Goal: Use online tool/utility: Use online tool/utility

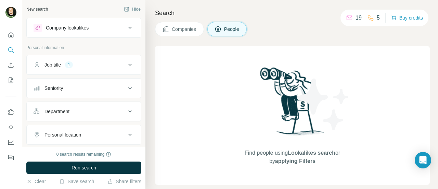
click at [115, 69] on button "Job title 1" at bounding box center [84, 65] width 114 height 16
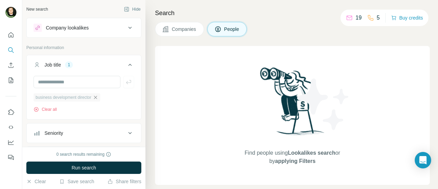
click at [97, 98] on icon "button" at bounding box center [95, 97] width 5 height 5
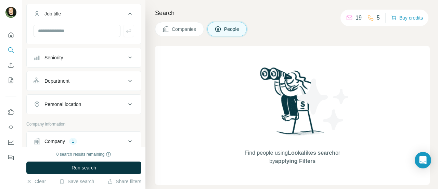
scroll to position [69, 0]
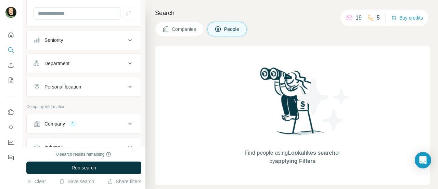
click at [82, 120] on div "Company 1" at bounding box center [80, 123] width 92 height 7
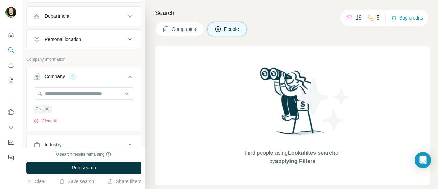
scroll to position [129, 0]
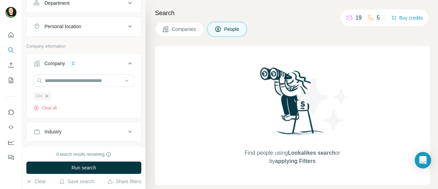
click at [48, 95] on icon "button" at bounding box center [46, 95] width 3 height 3
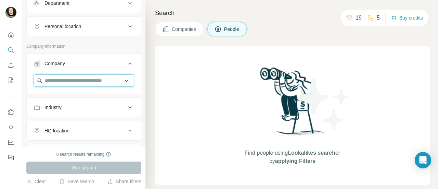
click at [62, 79] on input "text" at bounding box center [84, 80] width 101 height 12
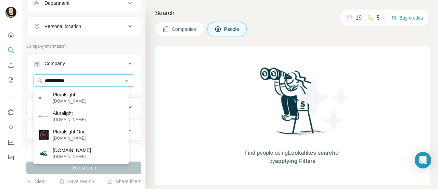
type input "**********"
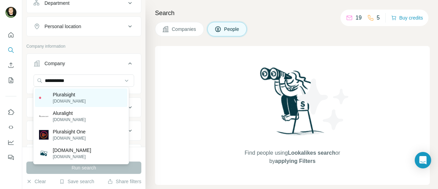
click at [60, 96] on p "Pluralsight" at bounding box center [69, 94] width 33 height 7
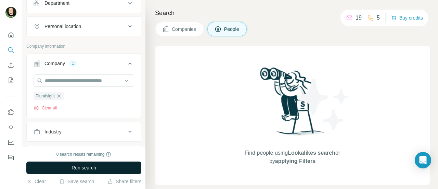
click at [96, 167] on span "Run search" at bounding box center [84, 167] width 25 height 7
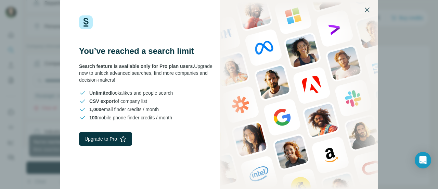
click at [369, 9] on icon "button" at bounding box center [367, 10] width 5 height 5
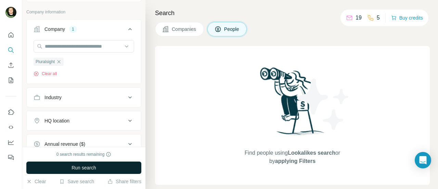
scroll to position [129, 0]
